Goal: Information Seeking & Learning: Learn about a topic

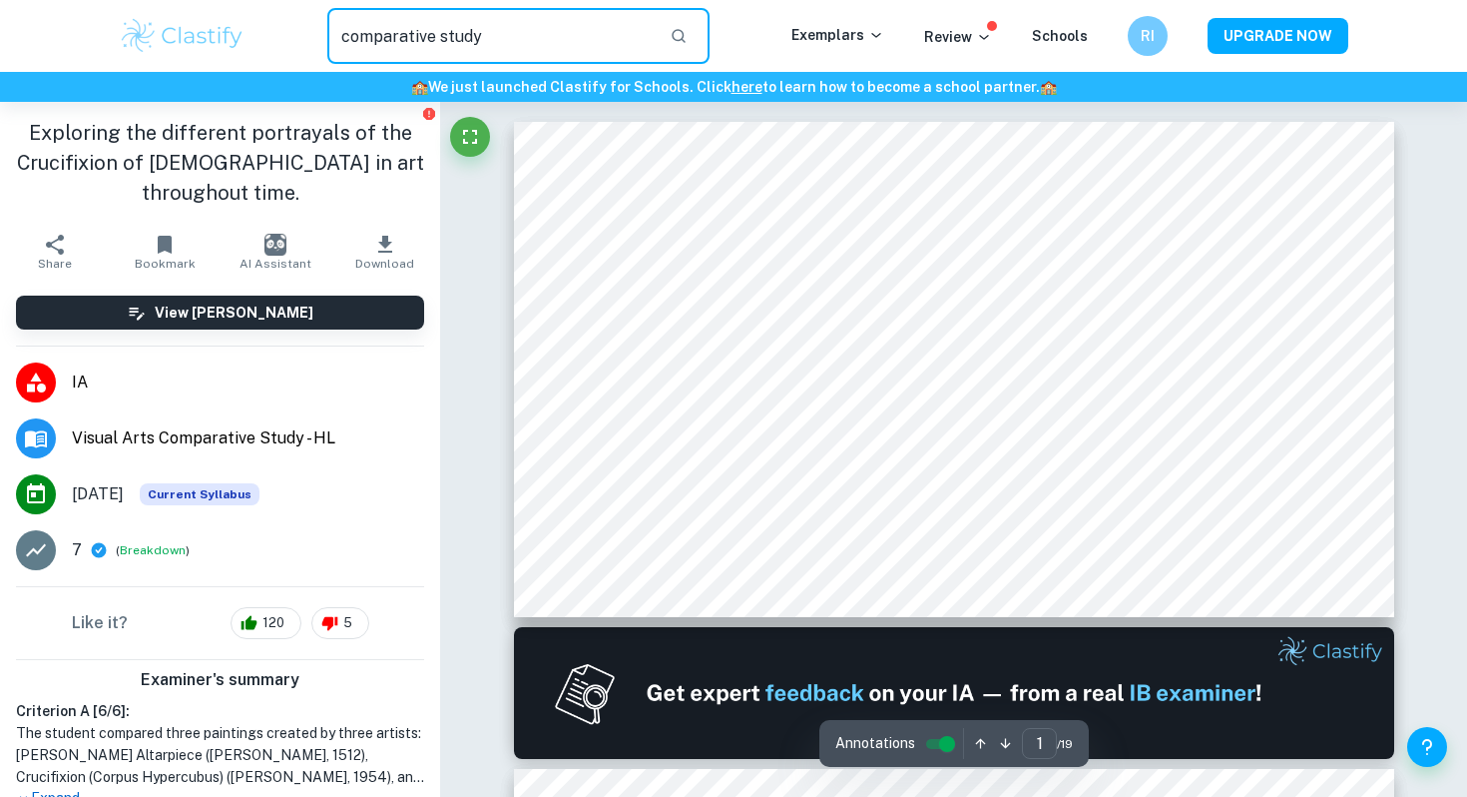
type input "comparative study"
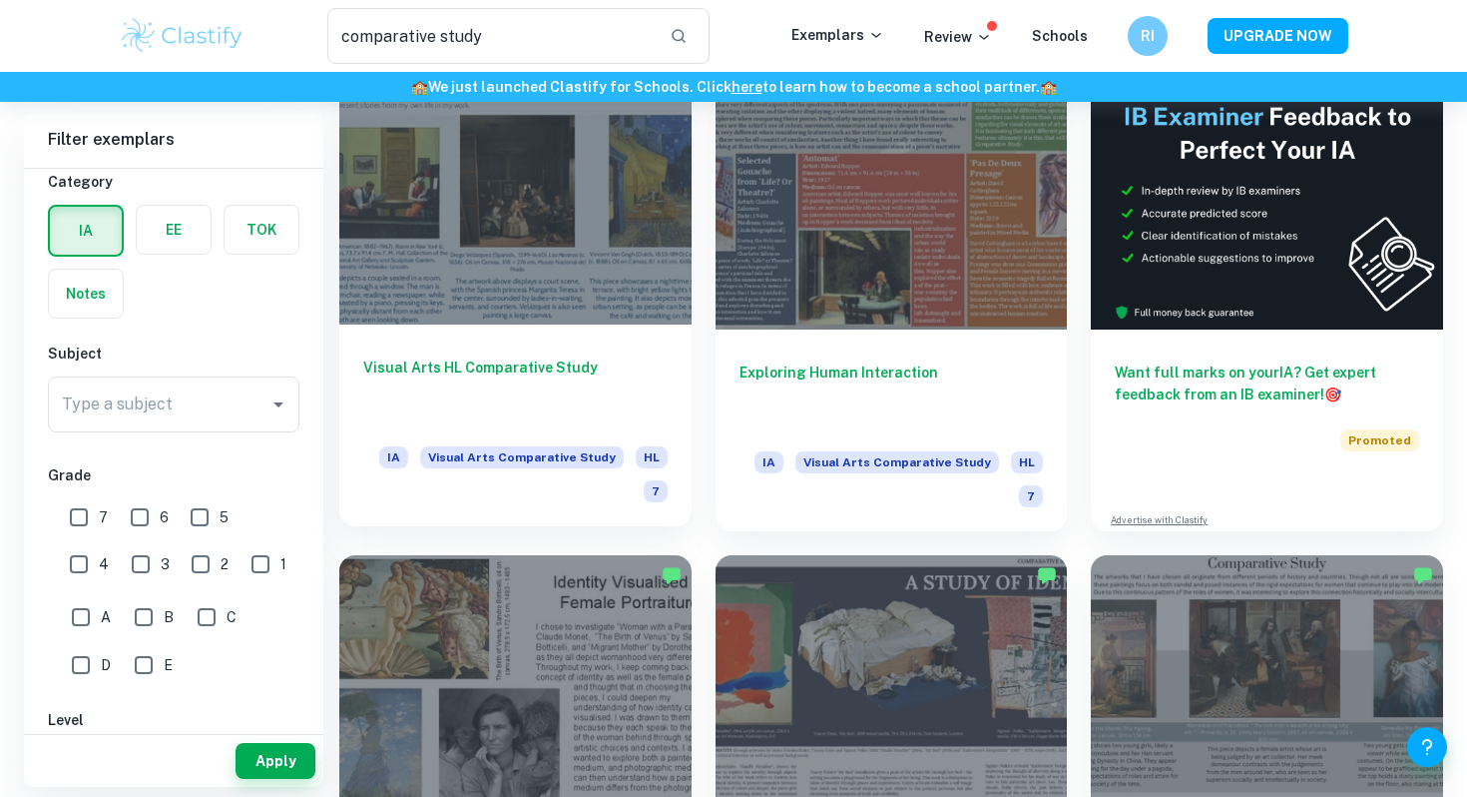
scroll to position [189, 0]
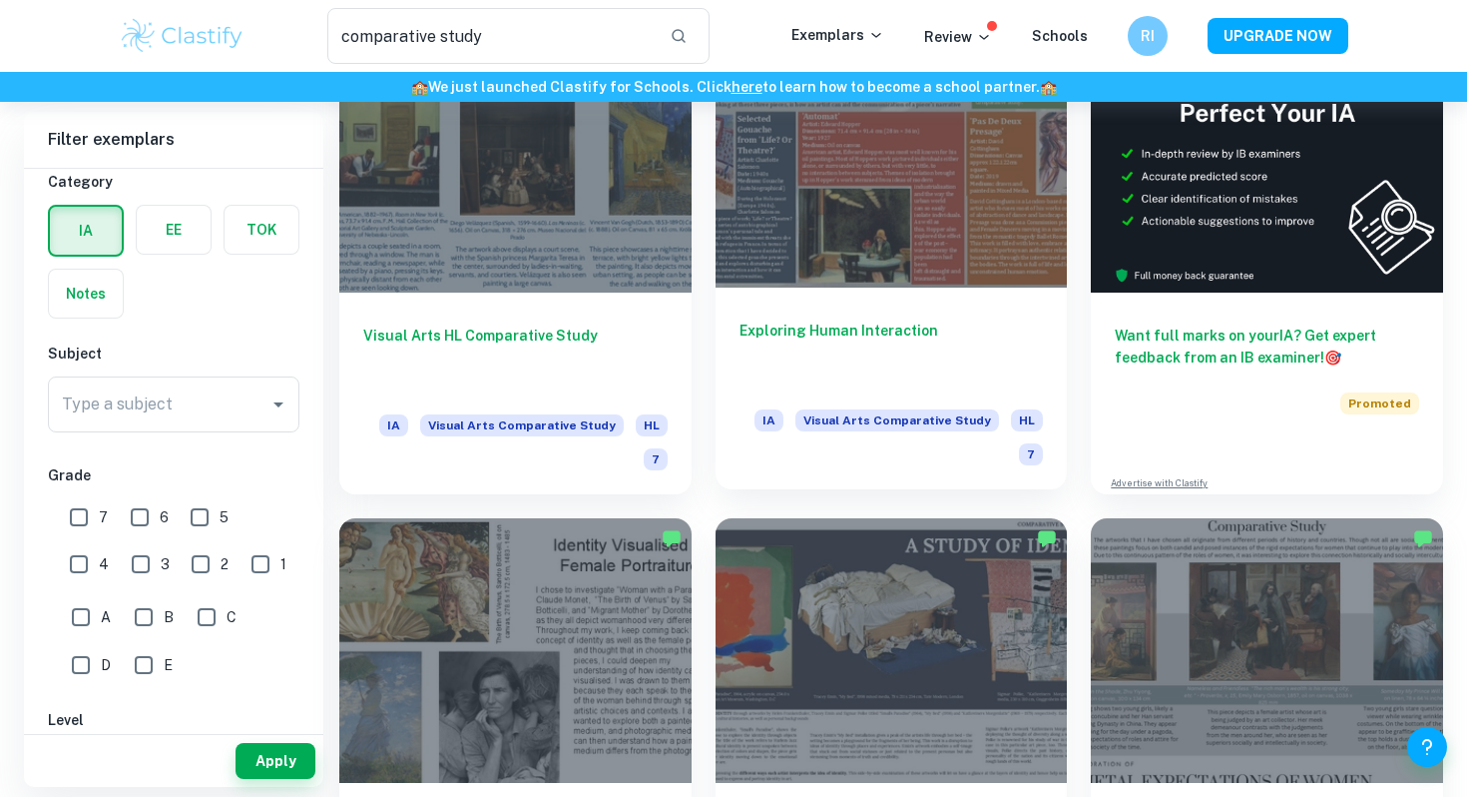
click at [865, 299] on div "Exploring Human Interaction IA Visual Arts Comparative Study HL 7" at bounding box center [892, 388] width 352 height 202
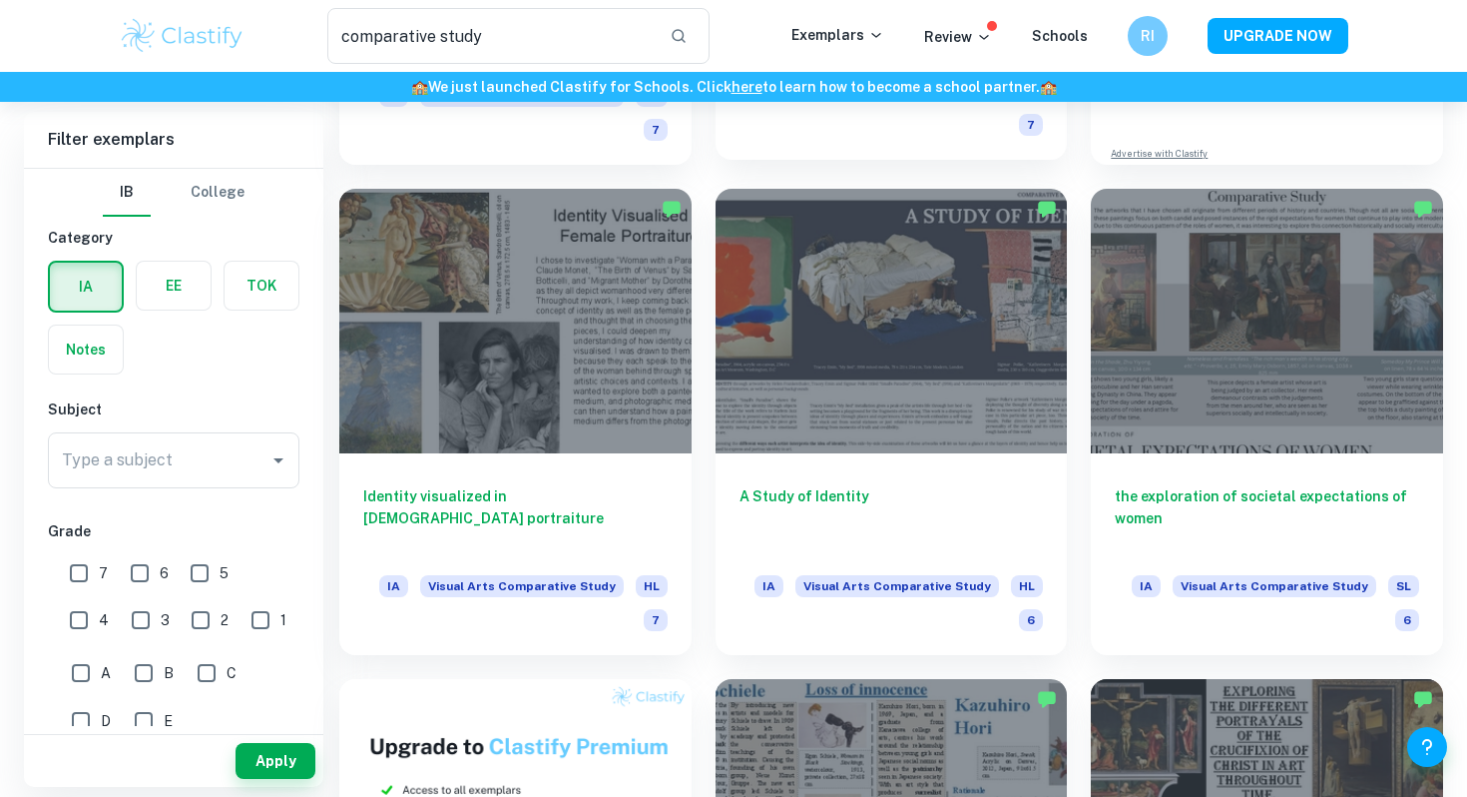
scroll to position [520, 0]
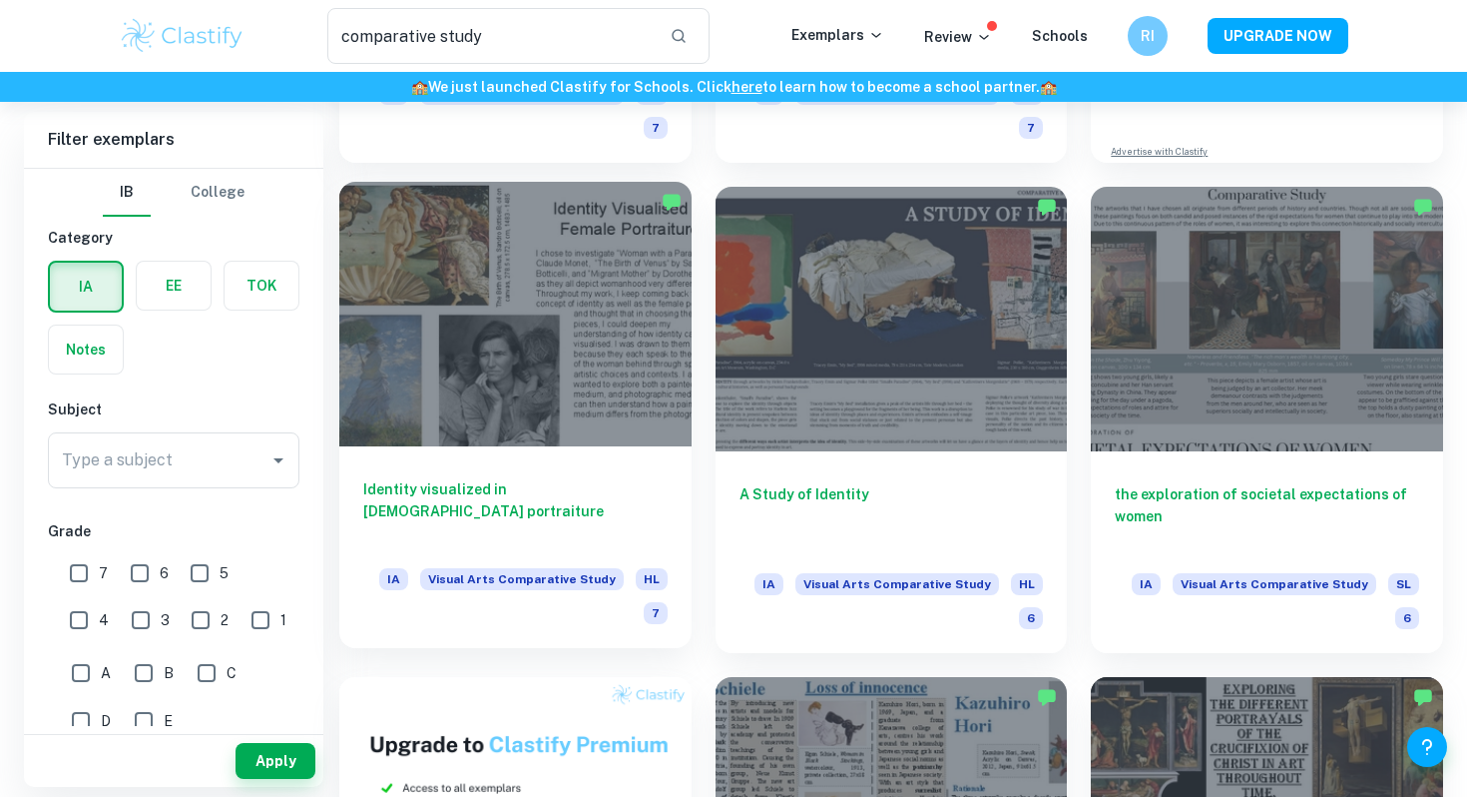
click at [674, 401] on div at bounding box center [515, 314] width 352 height 264
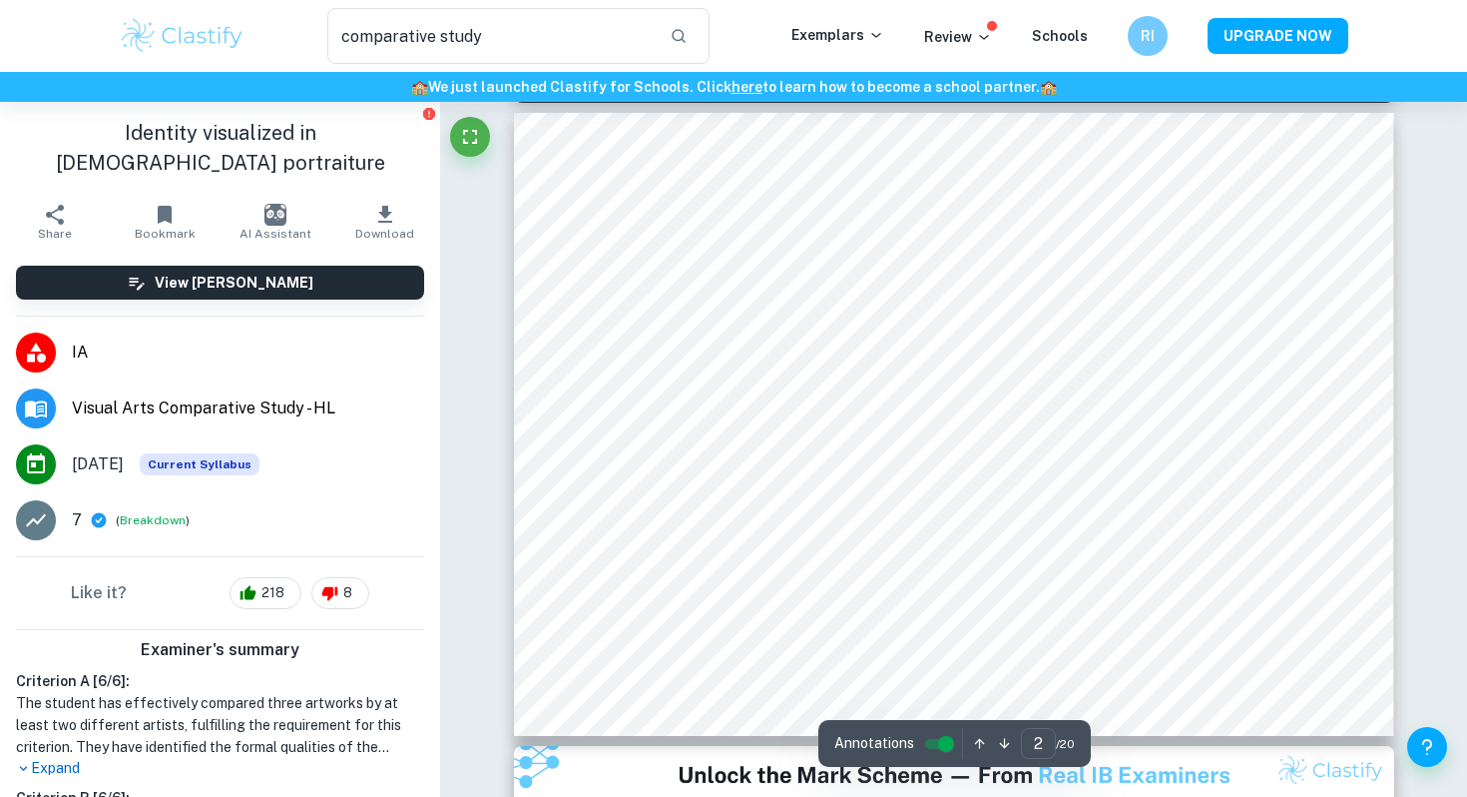
scroll to position [787, 0]
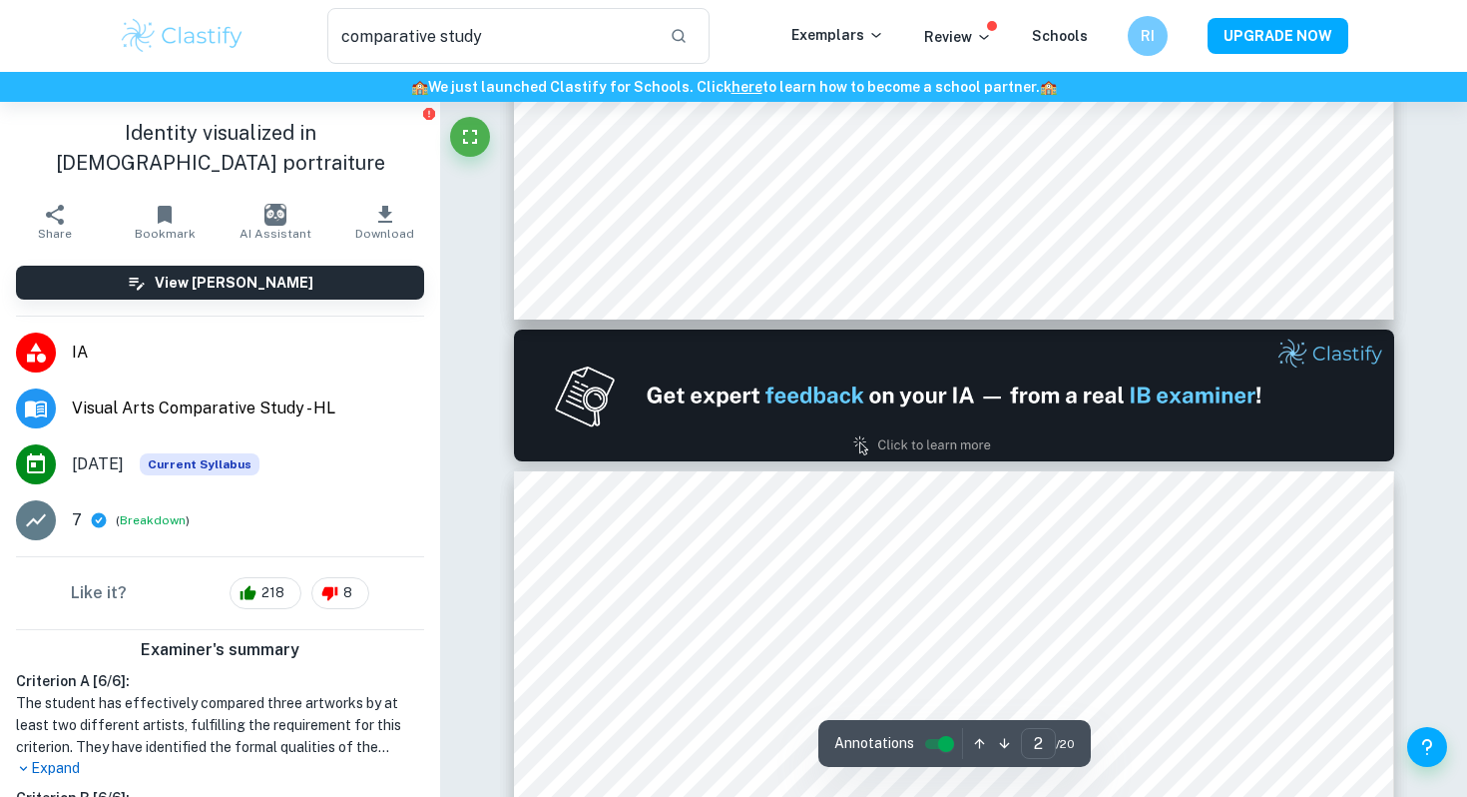
type input "1"
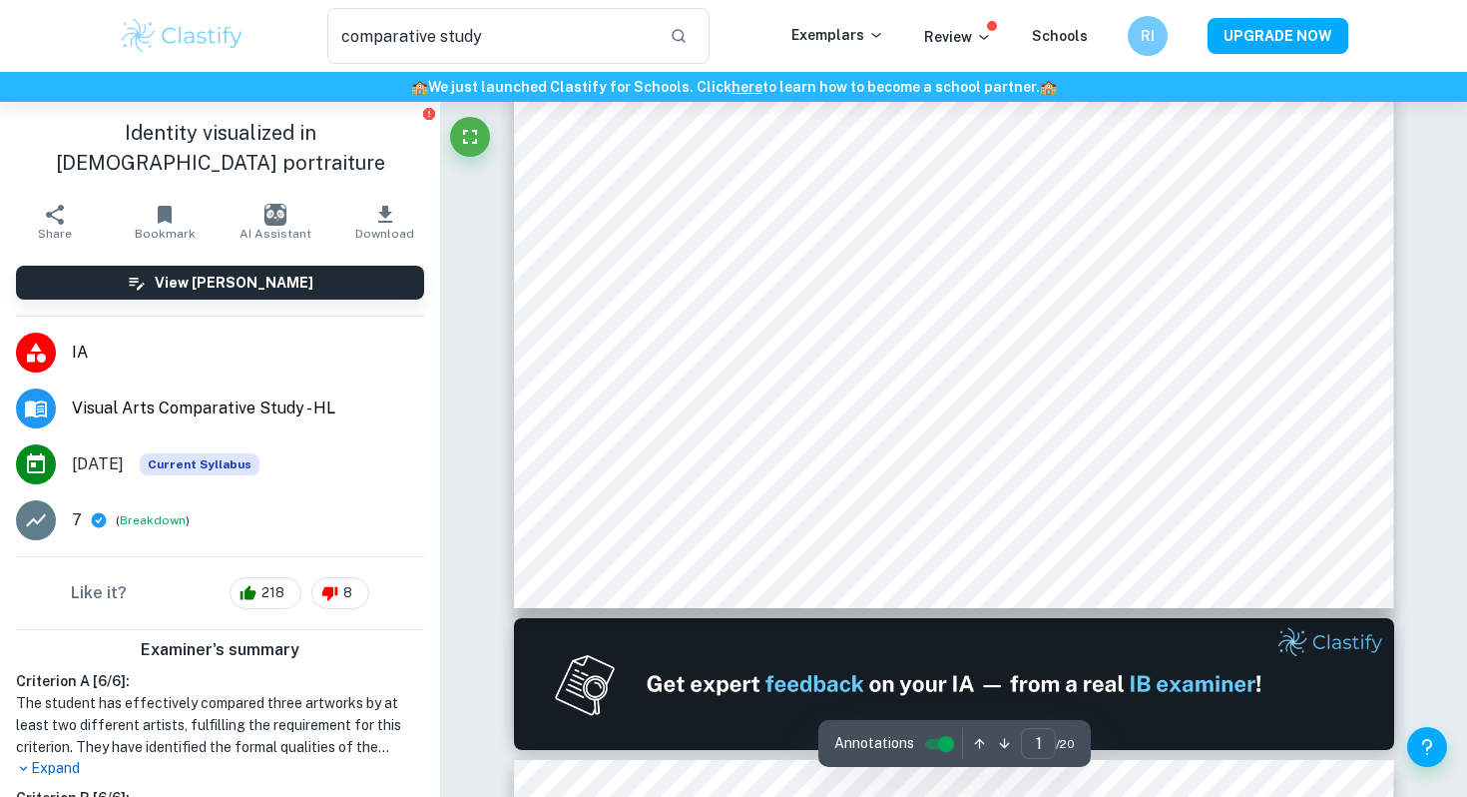
scroll to position [37, 0]
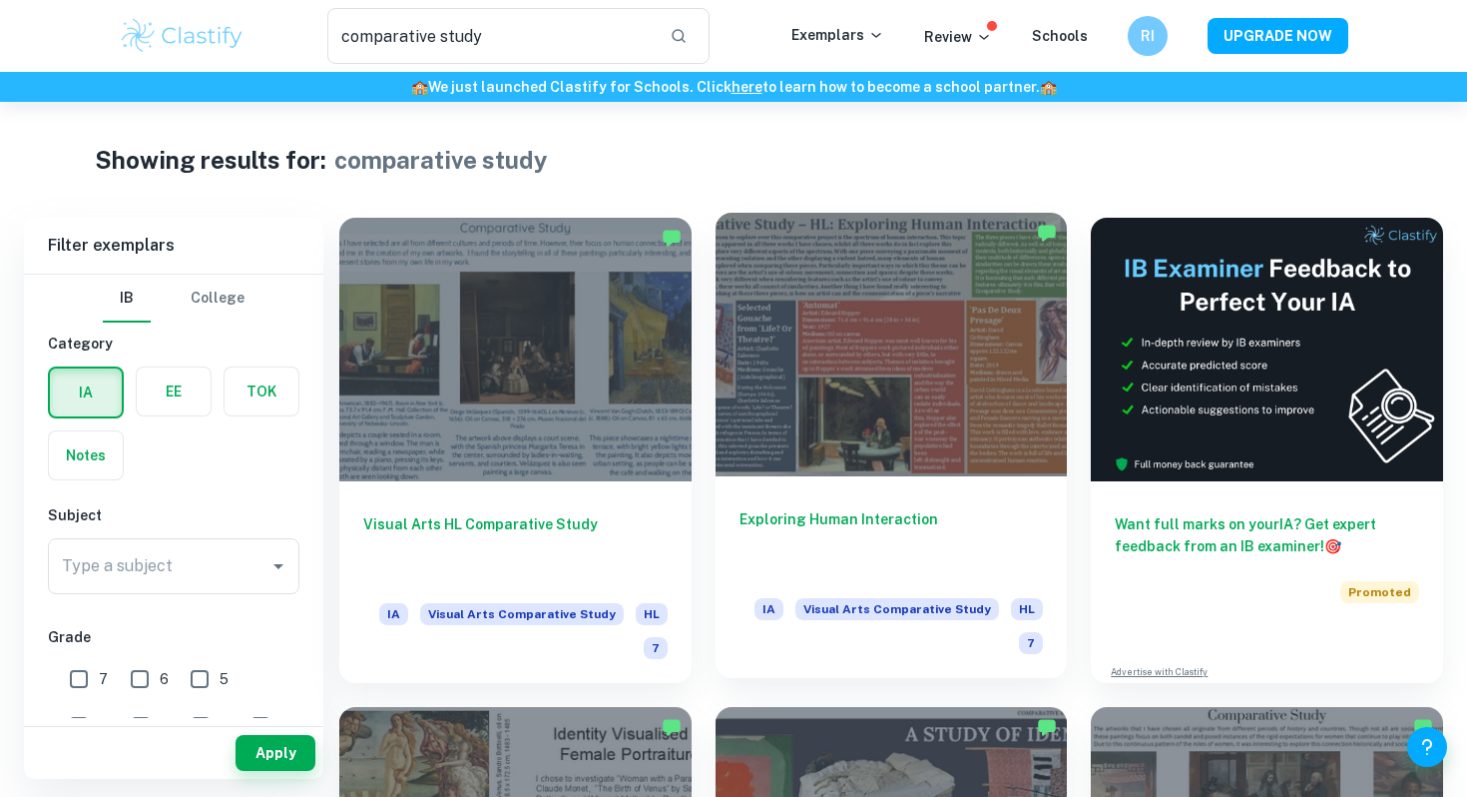
click at [801, 449] on div at bounding box center [892, 345] width 352 height 264
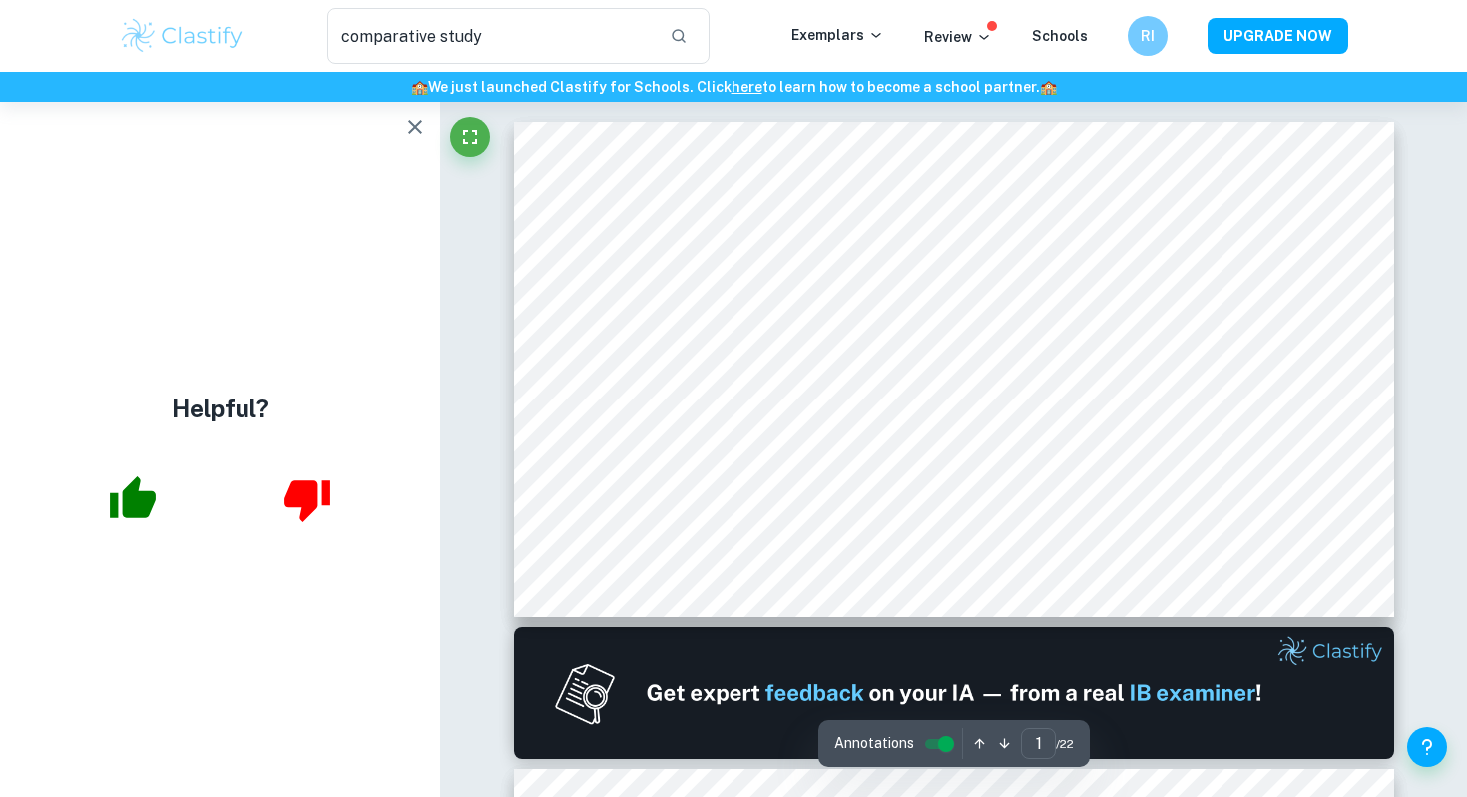
click at [414, 129] on icon "button" at bounding box center [415, 127] width 24 height 24
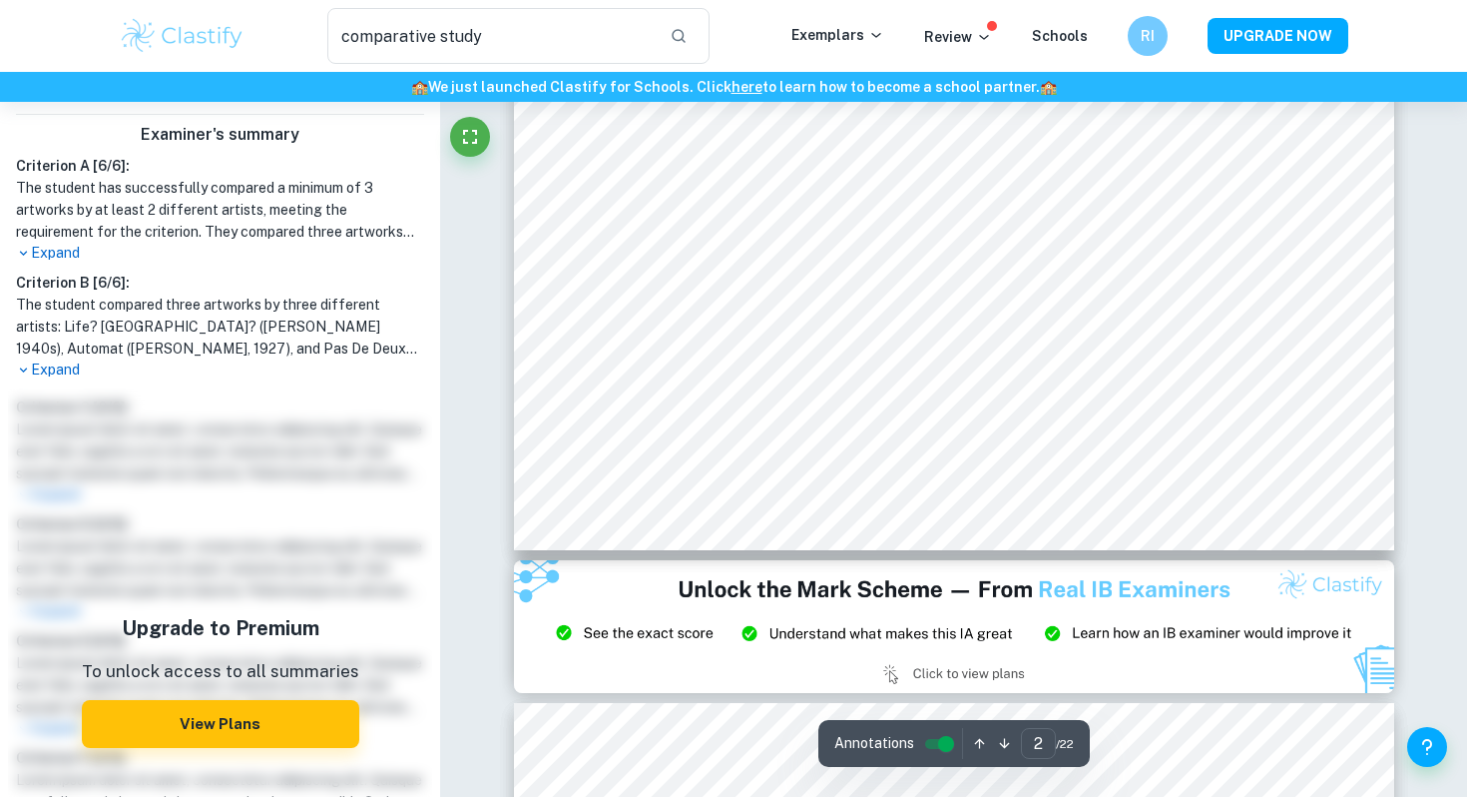
scroll to position [438, 0]
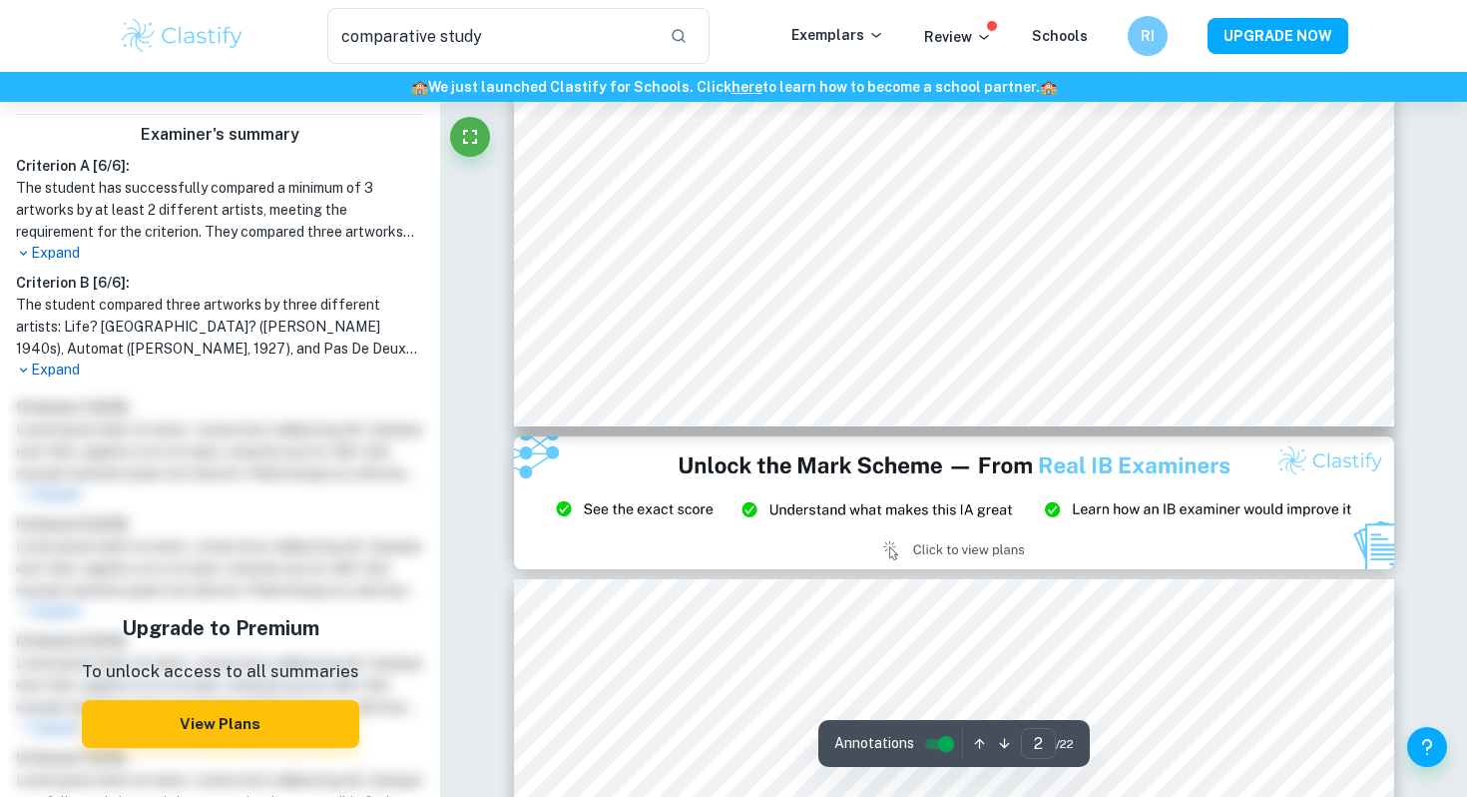
type input "1"
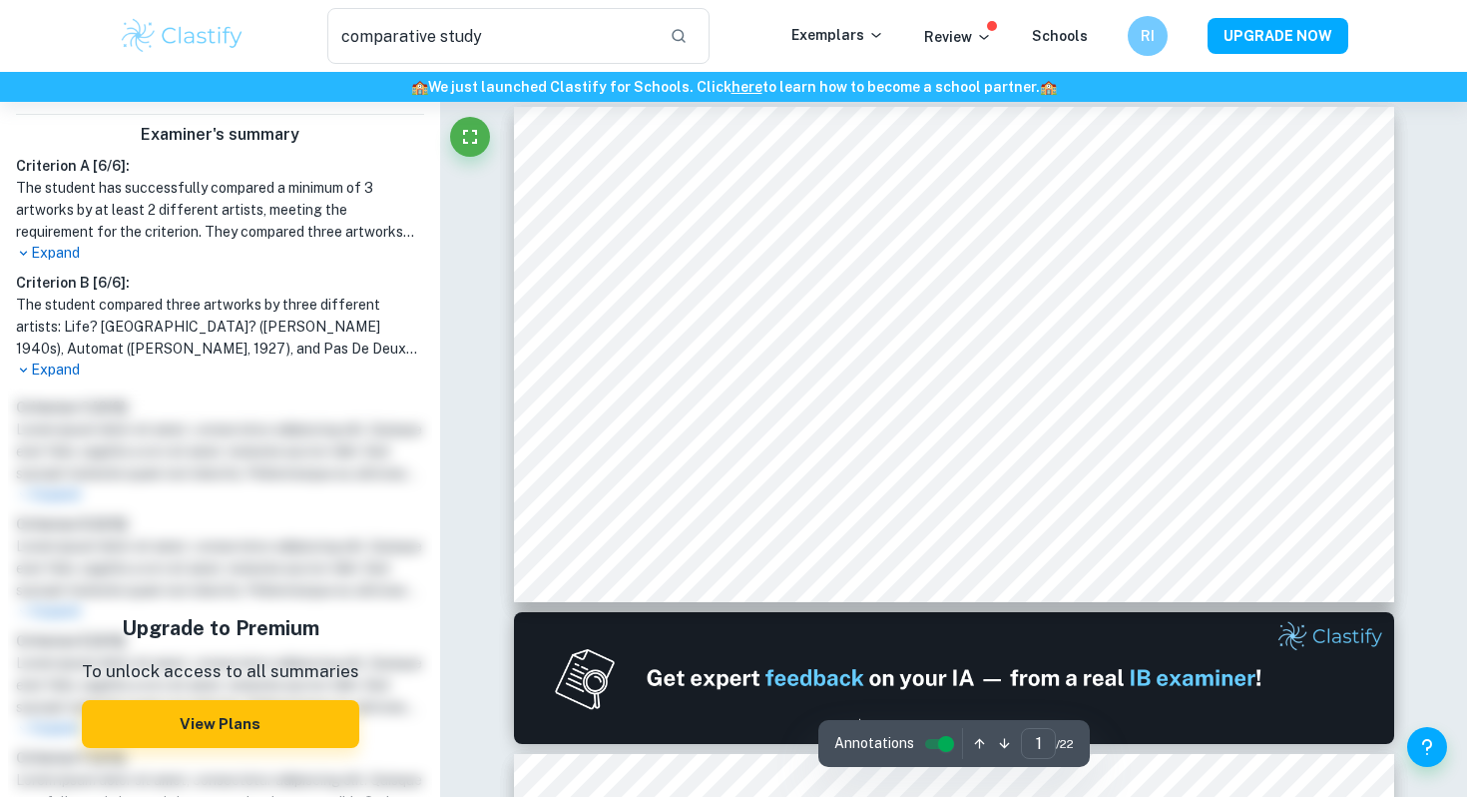
scroll to position [11, 0]
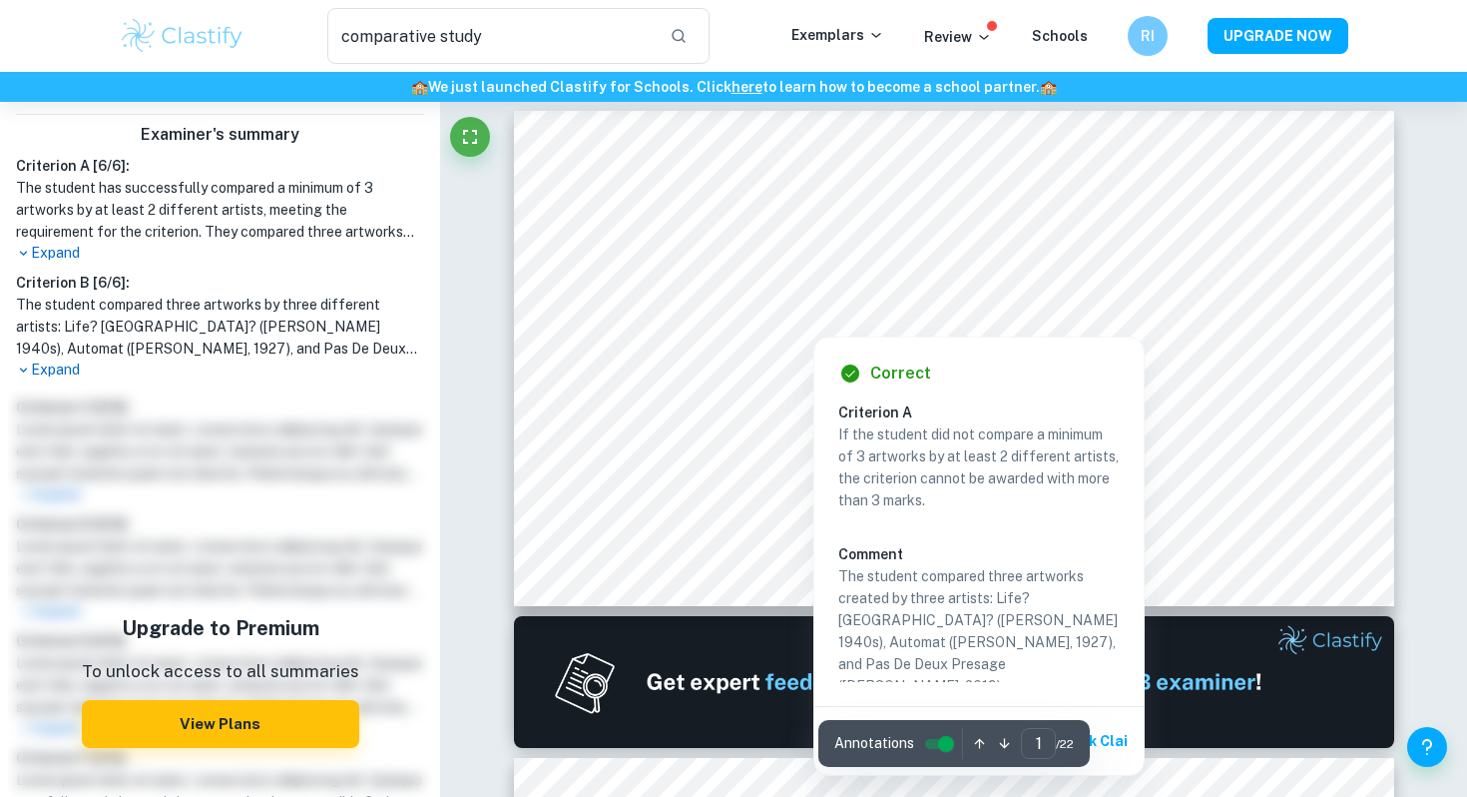
click at [846, 351] on div "Correct Criterion A If the student did not compare a minimum of 3 artworks by a…" at bounding box center [979, 555] width 329 height 437
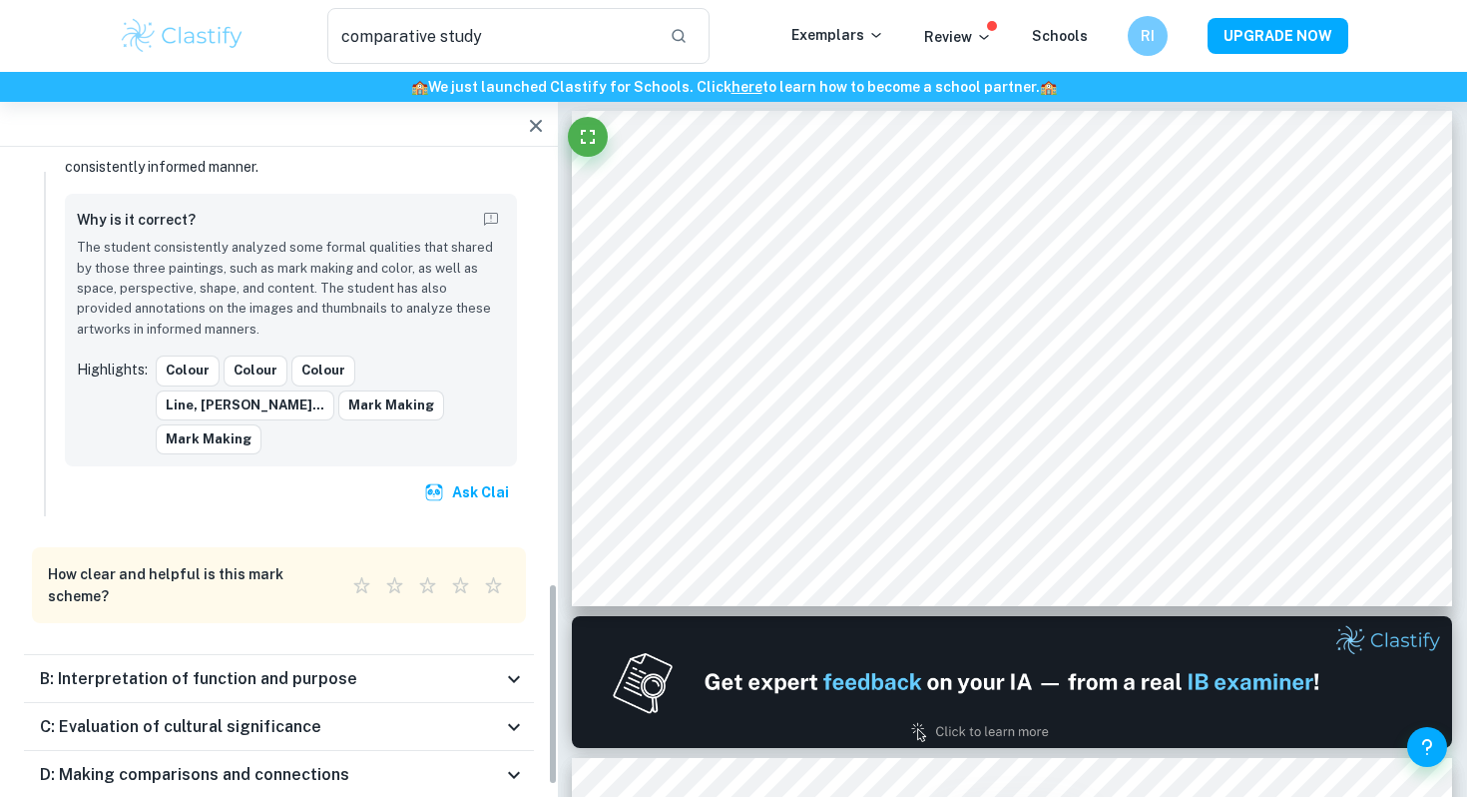
scroll to position [1313, 0]
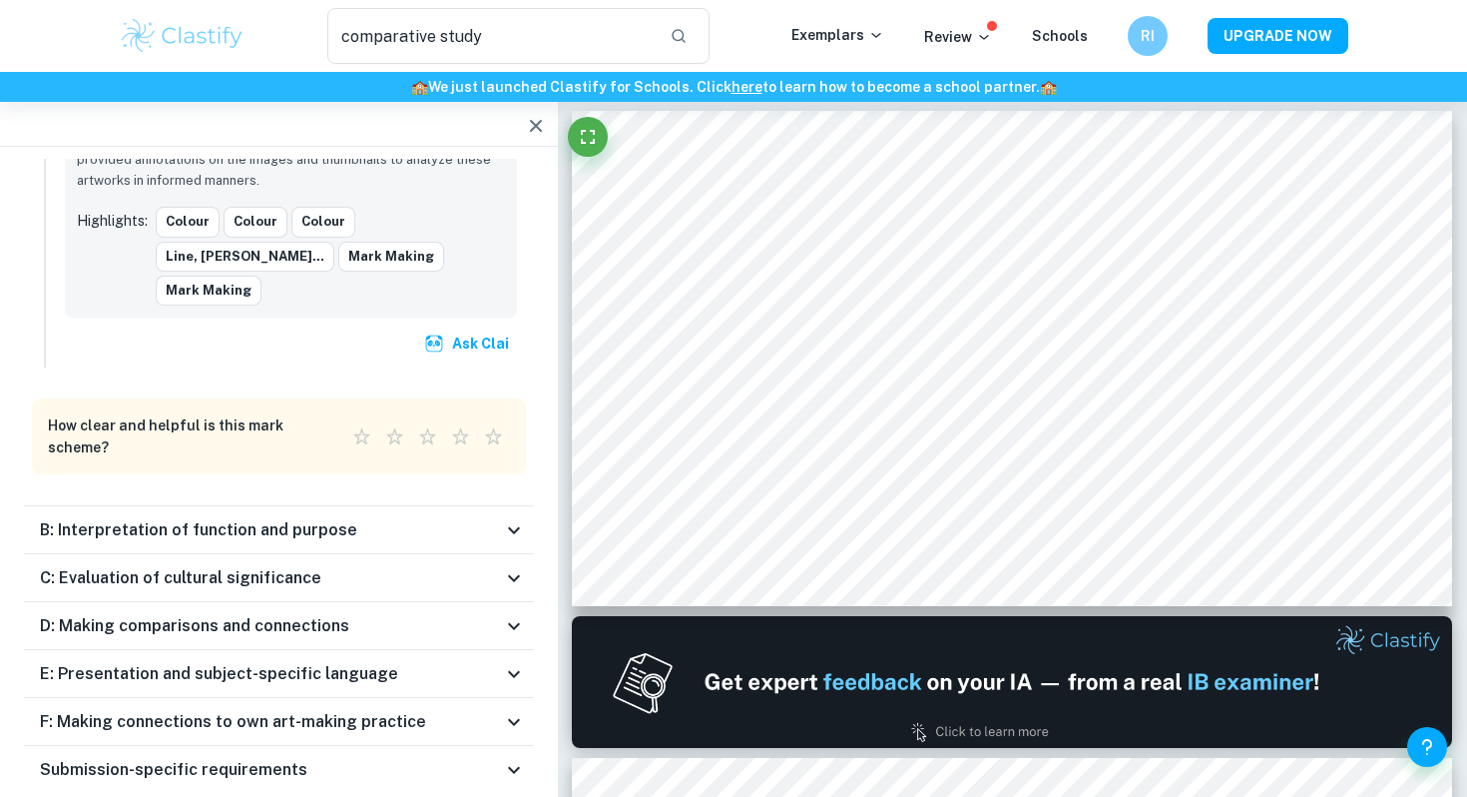
click at [433, 518] on div "B: Interpretation of function and purpose" at bounding box center [271, 530] width 462 height 24
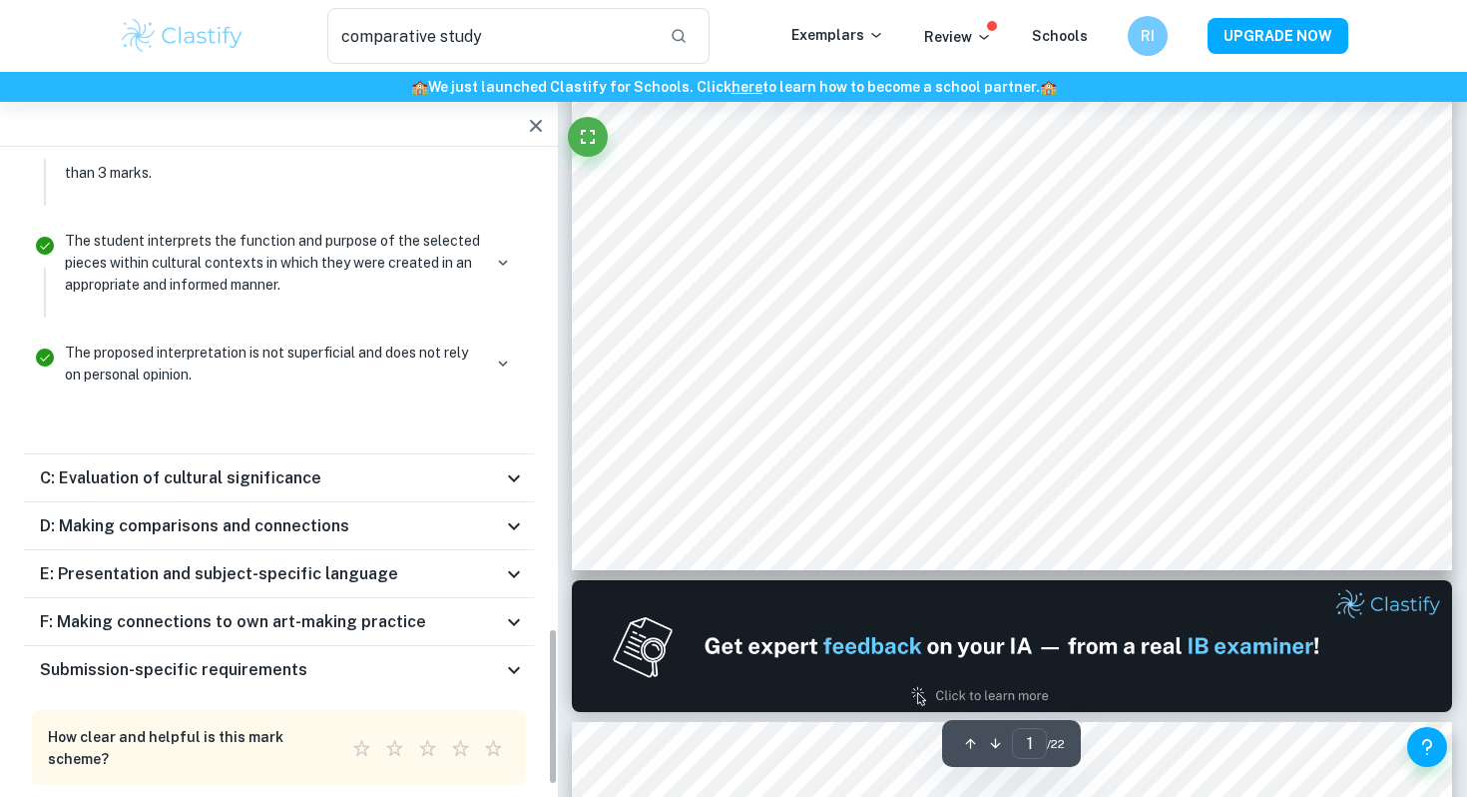
scroll to position [67, 0]
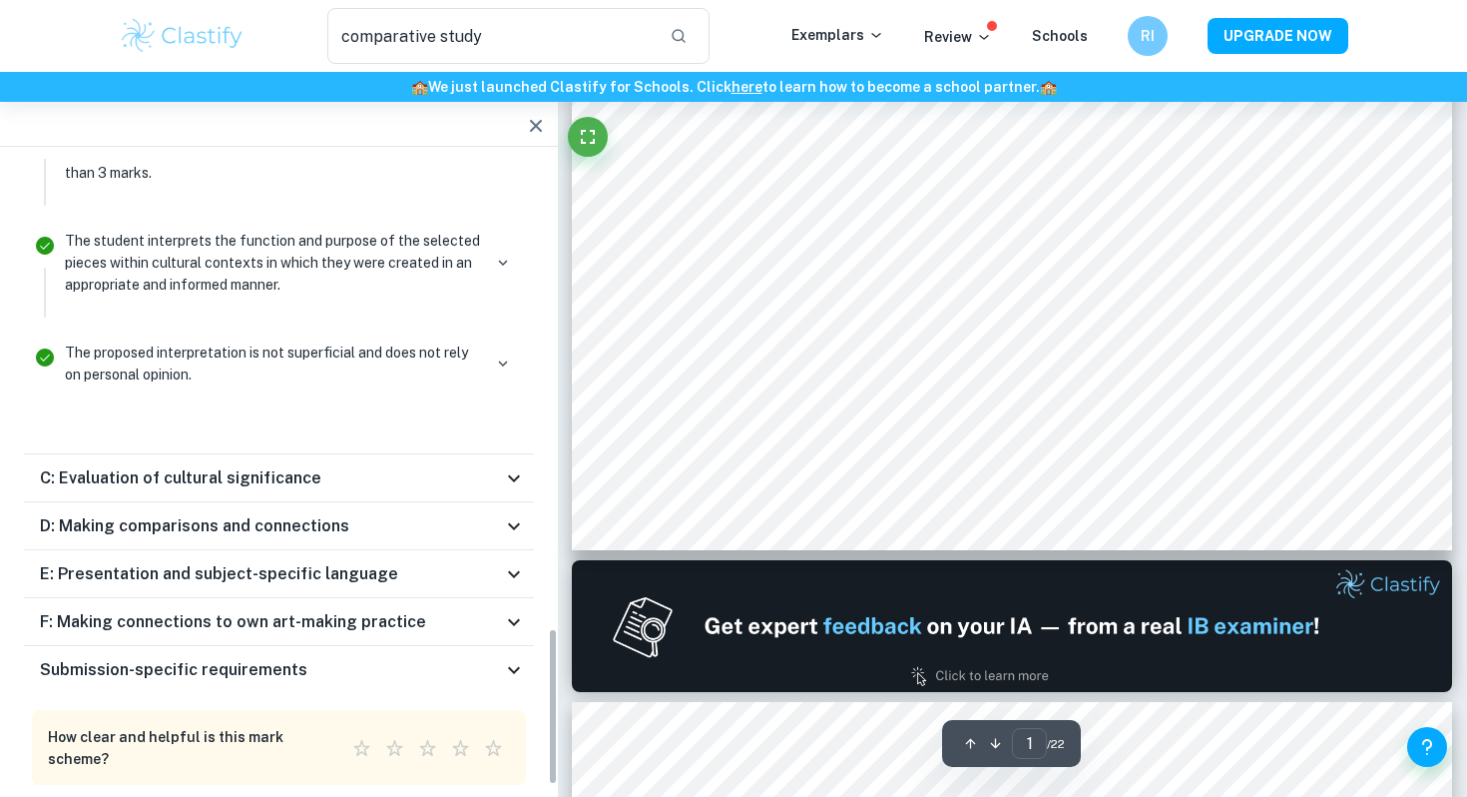
click at [433, 514] on div "D: Making comparisons and connections" at bounding box center [271, 526] width 462 height 24
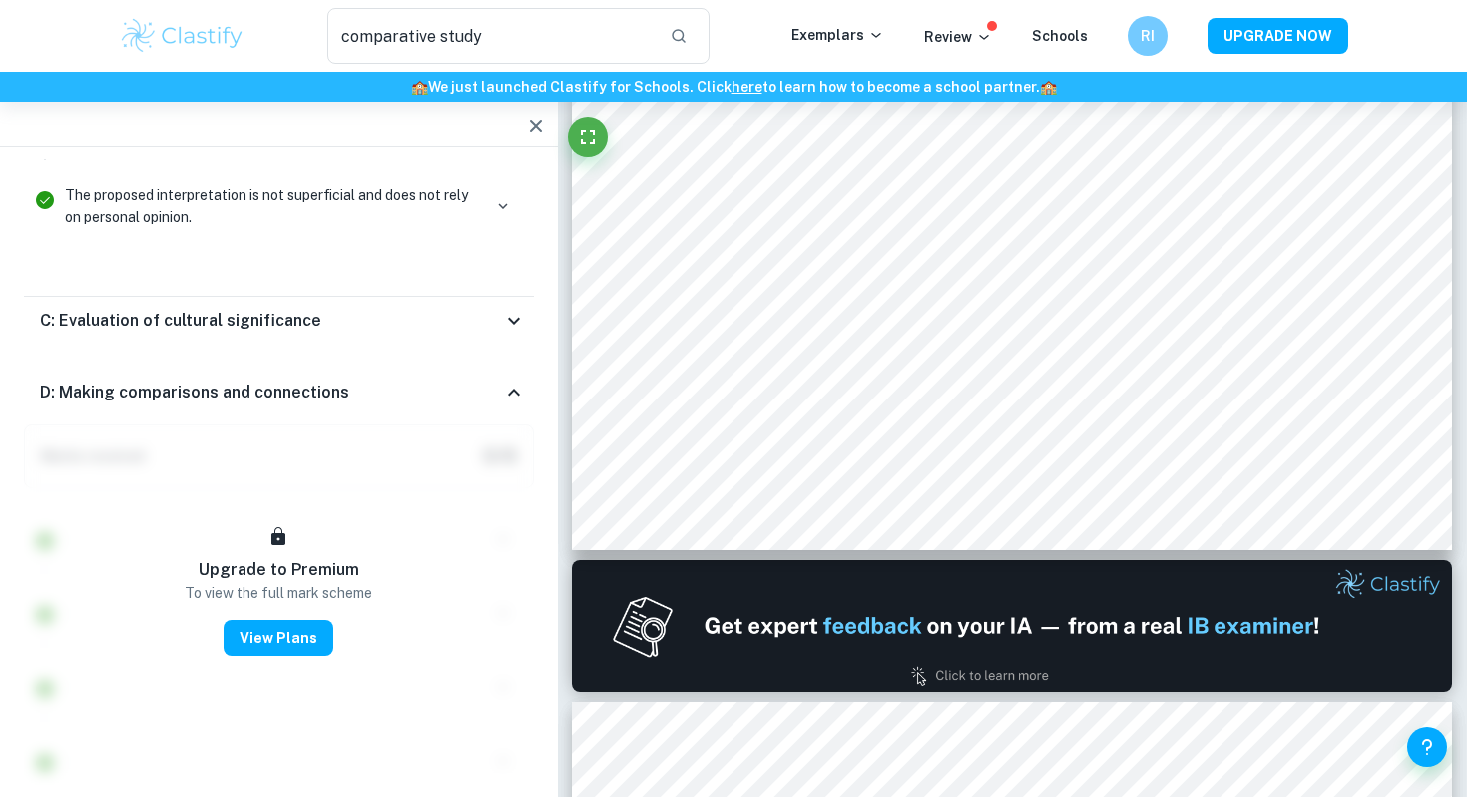
click at [458, 380] on div "D: Making comparisons and connections" at bounding box center [271, 392] width 462 height 24
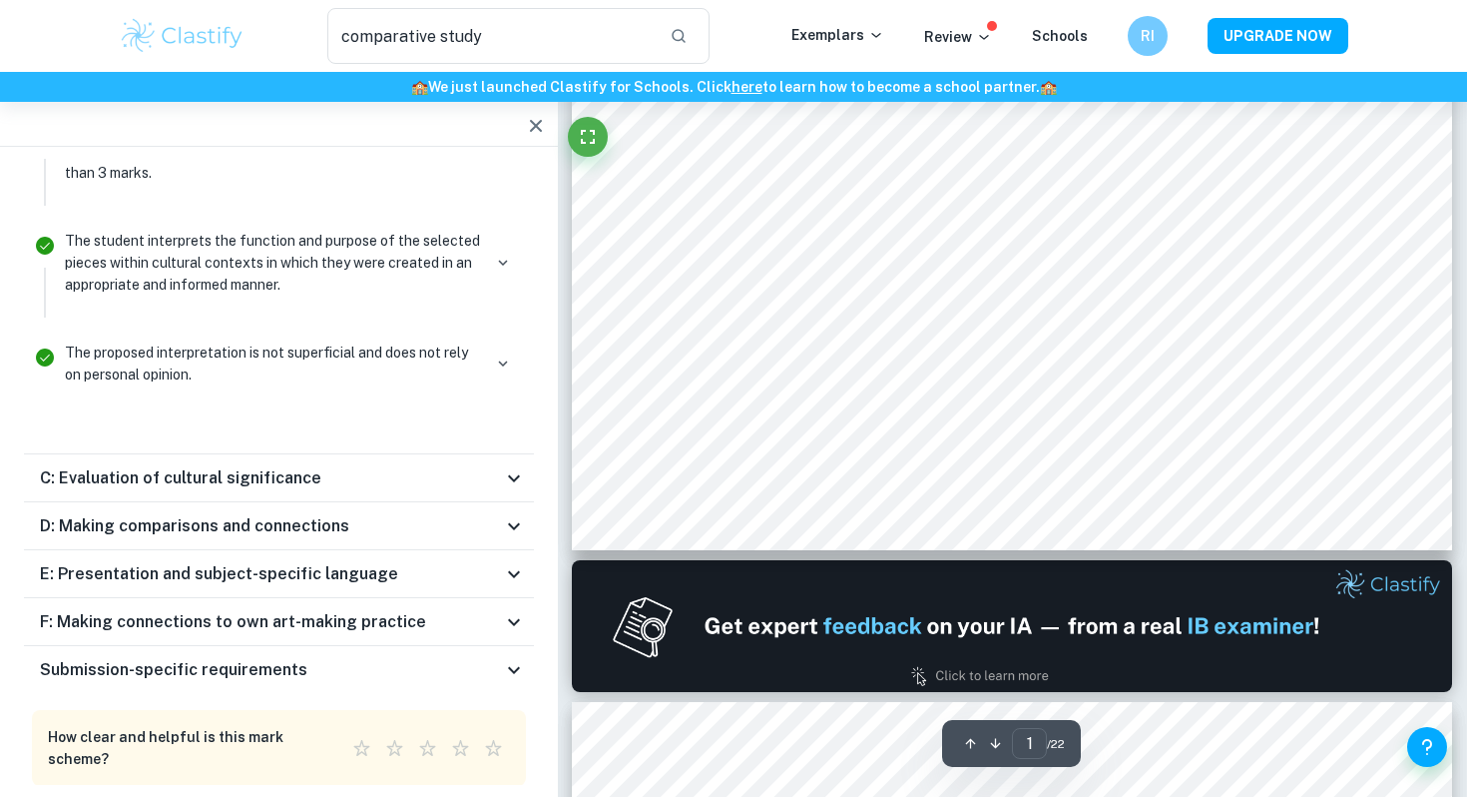
scroll to position [0, 0]
